Goal: Task Accomplishment & Management: Manage account settings

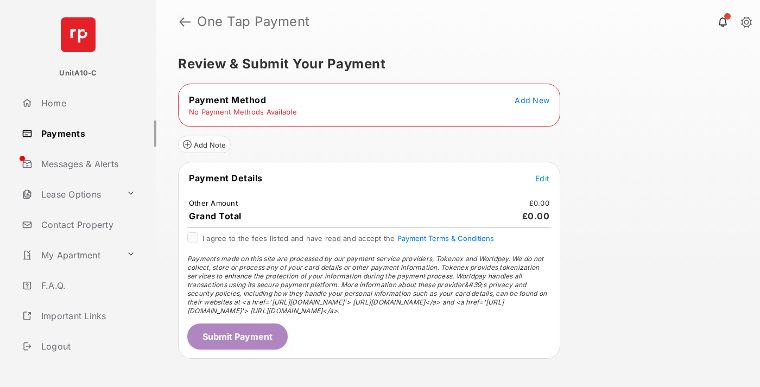
click at [532, 100] on span "Add New" at bounding box center [532, 100] width 35 height 9
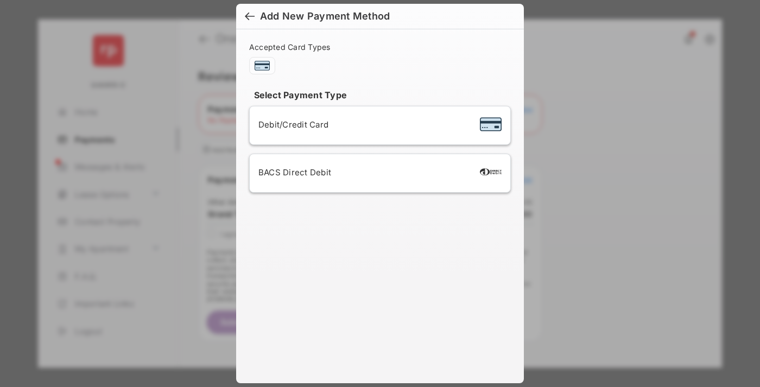
click at [290, 124] on span "Debit/Credit Card" at bounding box center [293, 124] width 70 height 10
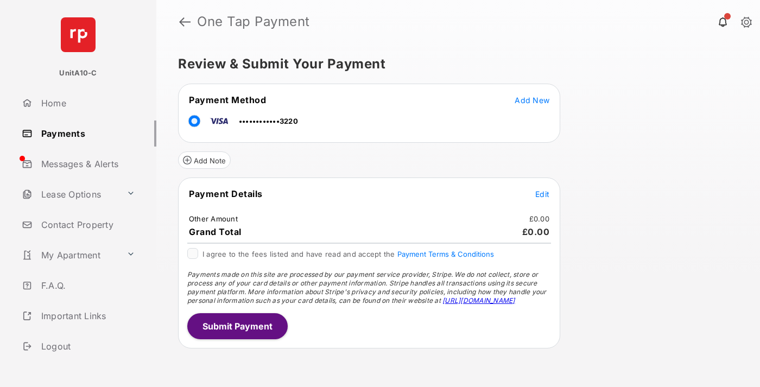
click at [542, 194] on span "Edit" at bounding box center [542, 193] width 14 height 9
click at [237, 326] on button "Submit Payment" at bounding box center [237, 326] width 100 height 26
